Goal: Contribute content: Contribute content

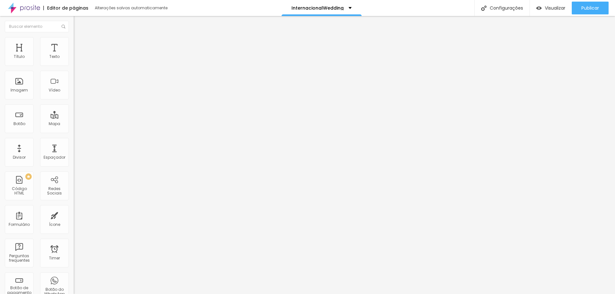
click at [79, 45] on span "Avançado" at bounding box center [89, 47] width 21 height 5
click at [74, 39] on img at bounding box center [77, 40] width 6 height 6
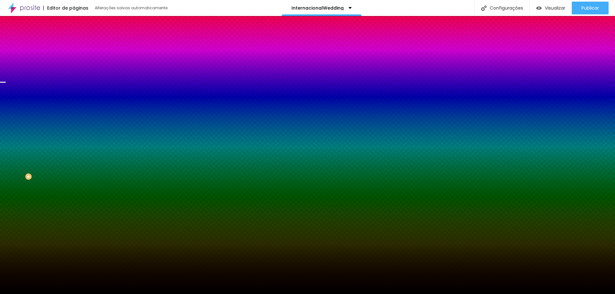
click at [74, 59] on span "Trocar imagem" at bounding box center [91, 55] width 35 height 5
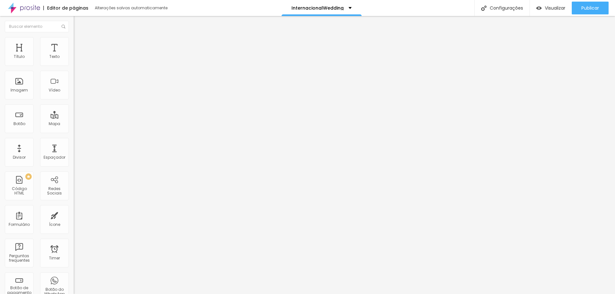
click at [79, 43] on span "Estilo" at bounding box center [84, 41] width 10 height 5
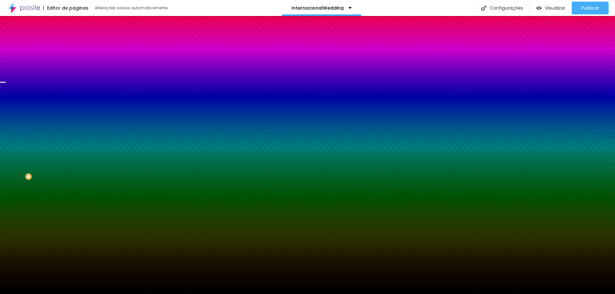
click at [74, 59] on span "Trocar imagem" at bounding box center [91, 55] width 35 height 5
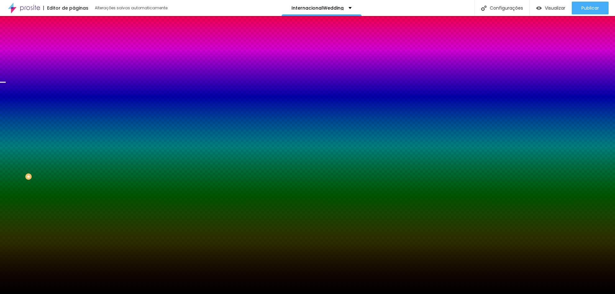
click at [74, 59] on span "Trocar imagem" at bounding box center [91, 55] width 35 height 5
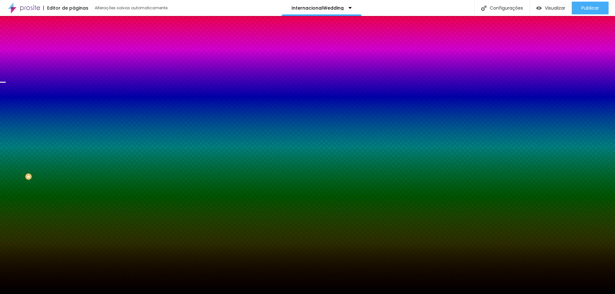
click at [74, 59] on span "Trocar imagem" at bounding box center [91, 55] width 35 height 5
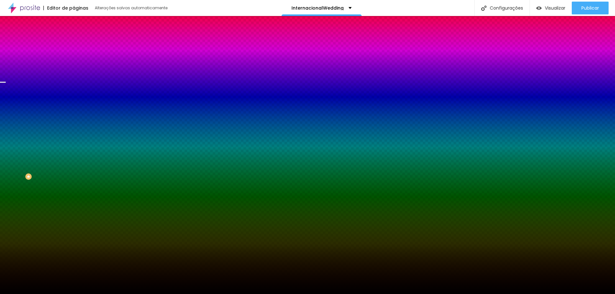
click at [74, 59] on span "Trocar imagem" at bounding box center [91, 55] width 35 height 5
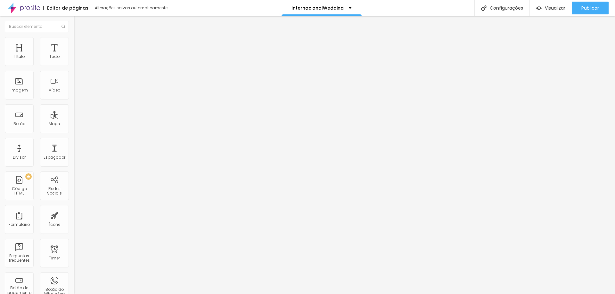
click at [74, 55] on span "Trocar imagem" at bounding box center [91, 52] width 35 height 5
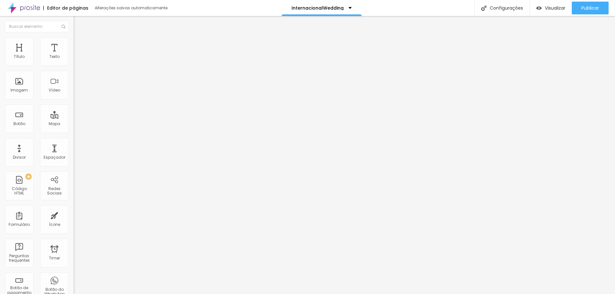
click at [74, 55] on span "Trocar imagem" at bounding box center [91, 52] width 35 height 5
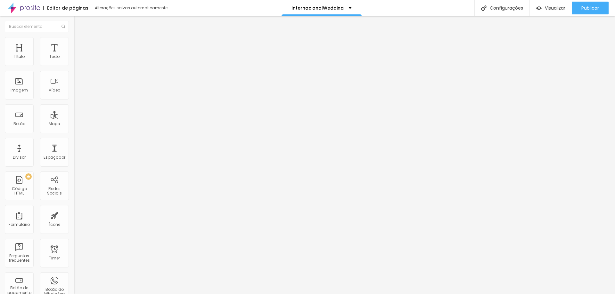
click at [74, 55] on span "Trocar imagem" at bounding box center [91, 52] width 35 height 5
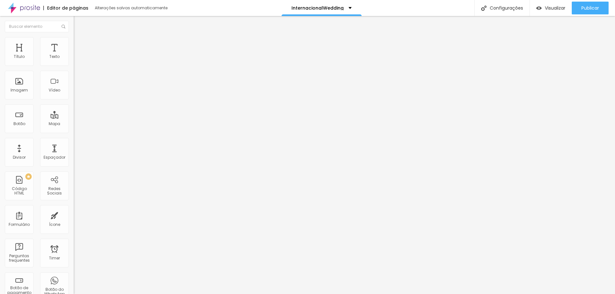
click at [74, 55] on span "Trocar imagem" at bounding box center [91, 52] width 35 height 5
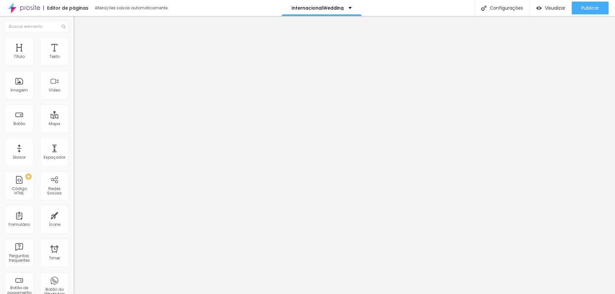
click at [74, 55] on span "Trocar imagem" at bounding box center [91, 52] width 35 height 5
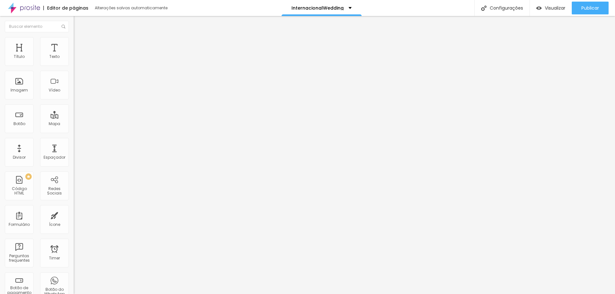
click at [74, 55] on span "Trocar imagem" at bounding box center [91, 52] width 35 height 5
